Goal: Check status: Check status

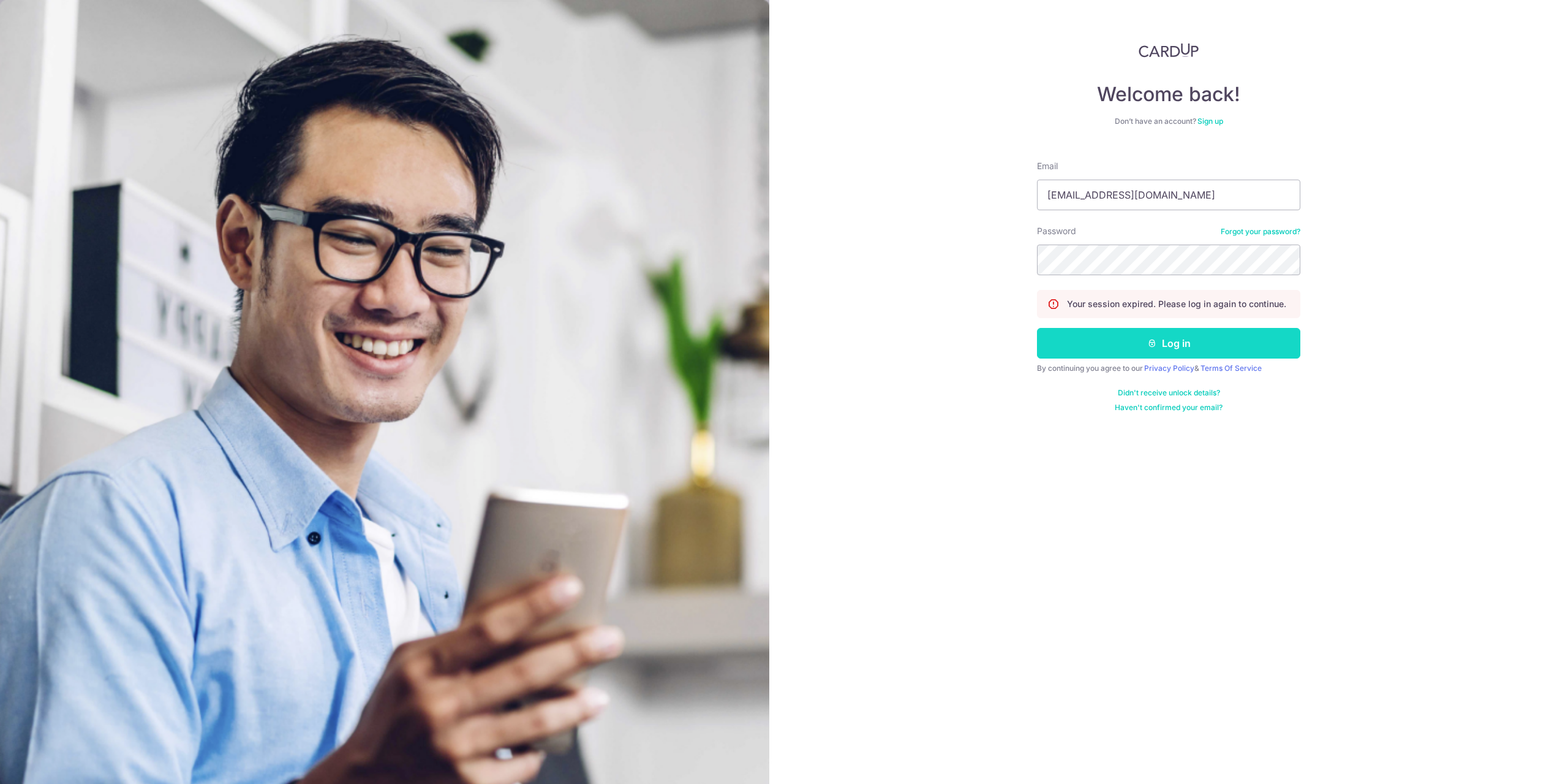
click at [1177, 343] on button "Log in" at bounding box center [1168, 343] width 264 height 31
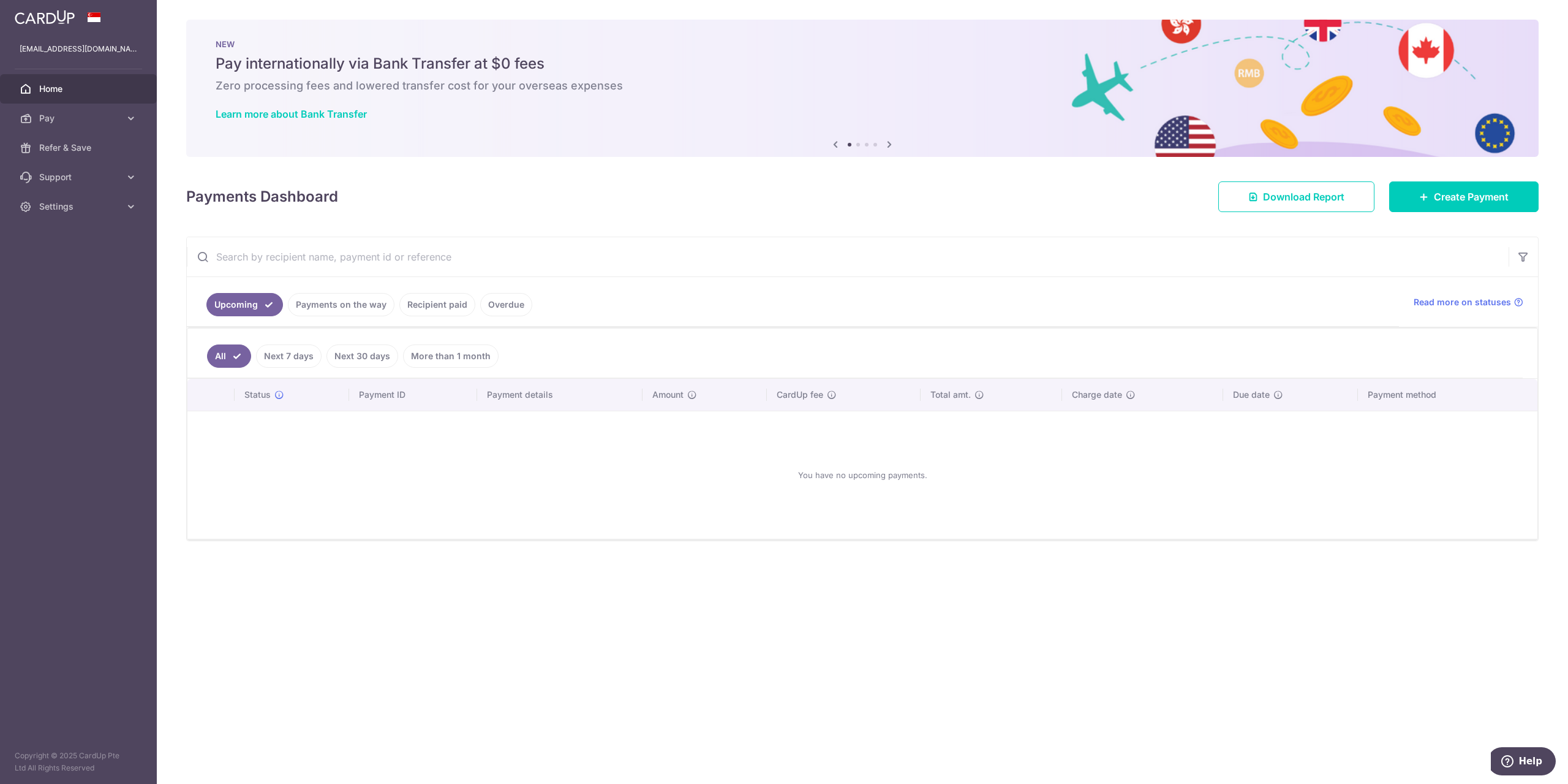
click at [459, 305] on link "Recipient paid" at bounding box center [437, 305] width 76 height 23
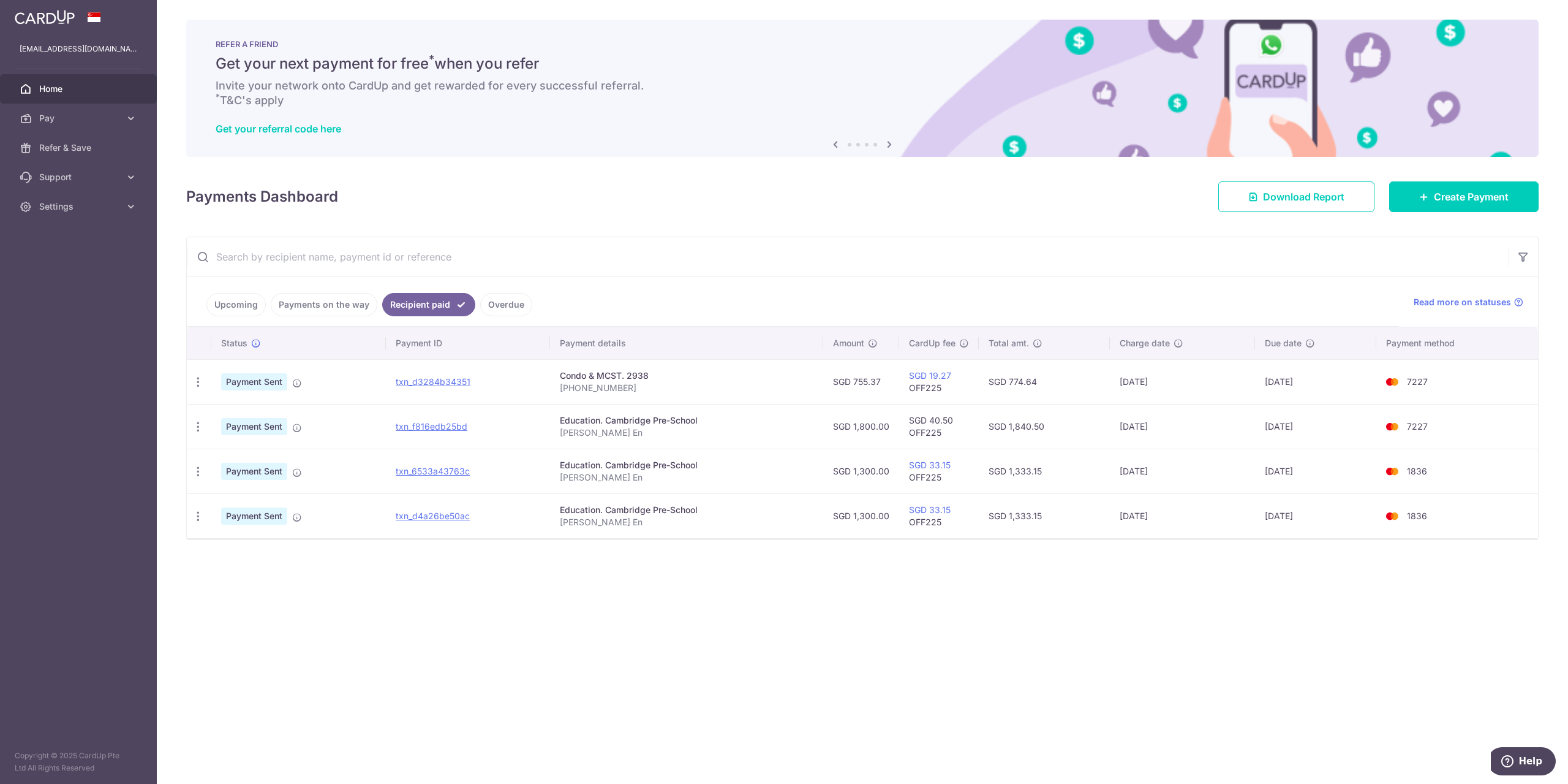
click at [336, 310] on link "Payments on the way" at bounding box center [324, 305] width 107 height 23
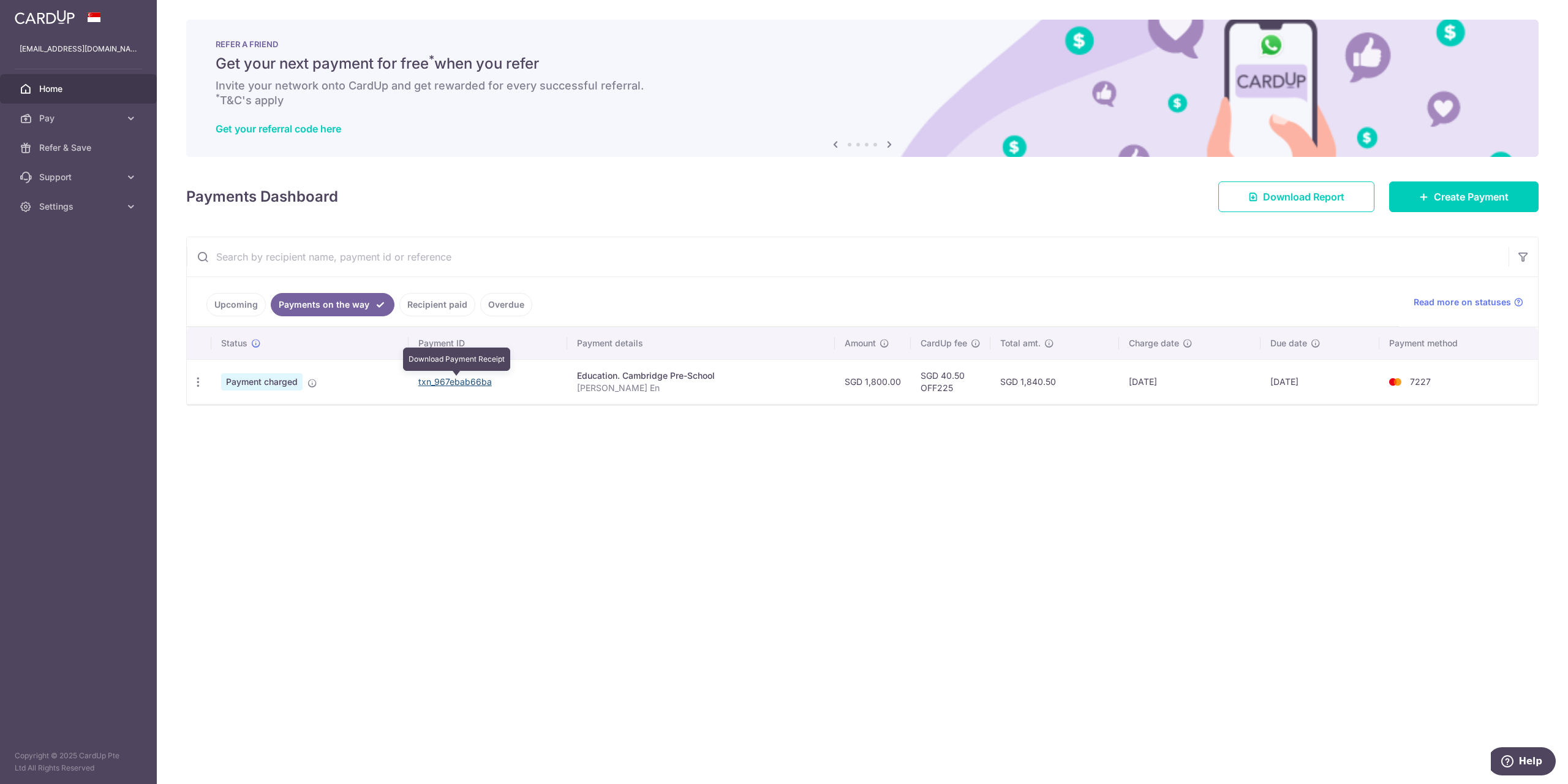
click at [478, 384] on link "txn_967ebab66ba" at bounding box center [455, 381] width 74 height 11
